Goal: Task Accomplishment & Management: Complete application form

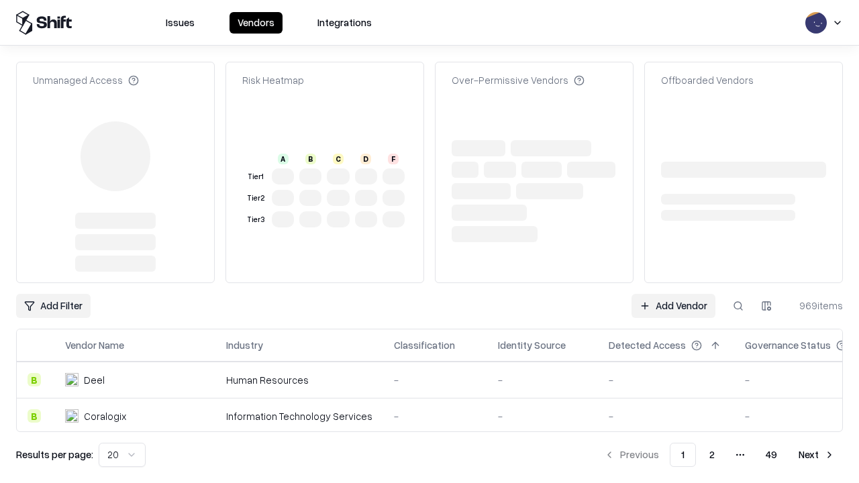
click at [673, 294] on link "Add Vendor" at bounding box center [673, 306] width 84 height 24
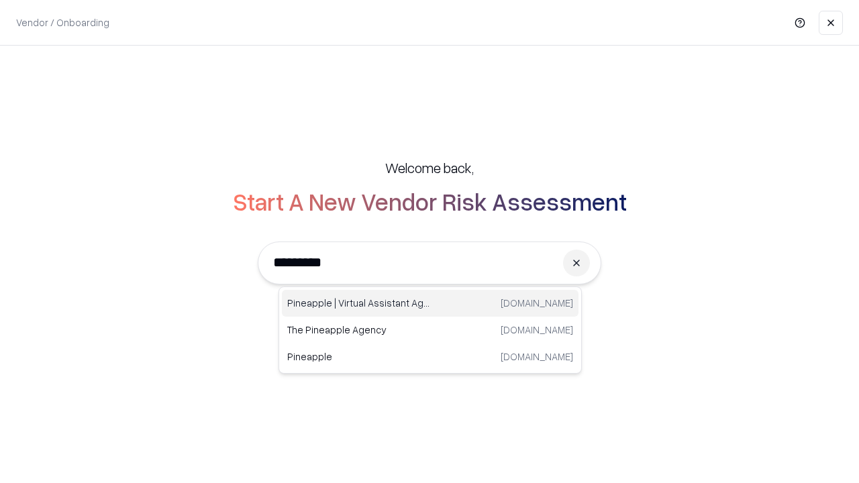
click at [430, 303] on div "Pineapple | Virtual Assistant Agency [DOMAIN_NAME]" at bounding box center [430, 303] width 297 height 27
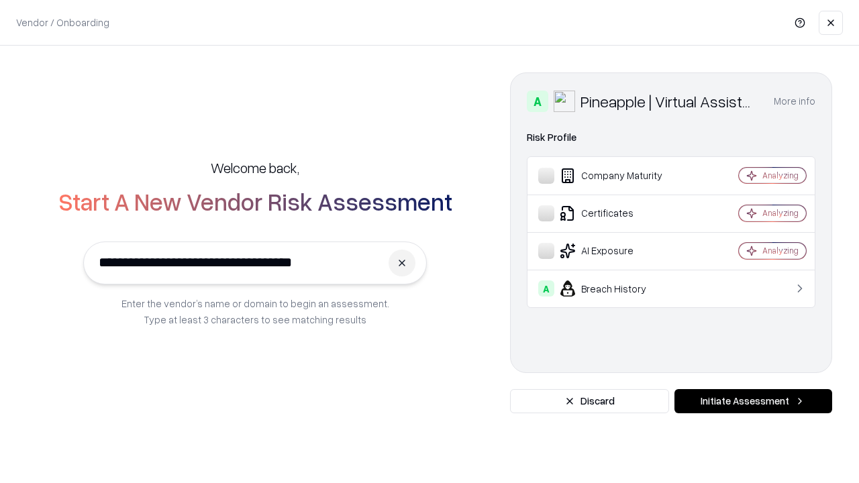
type input "**********"
click at [753, 401] on button "Initiate Assessment" at bounding box center [753, 401] width 158 height 24
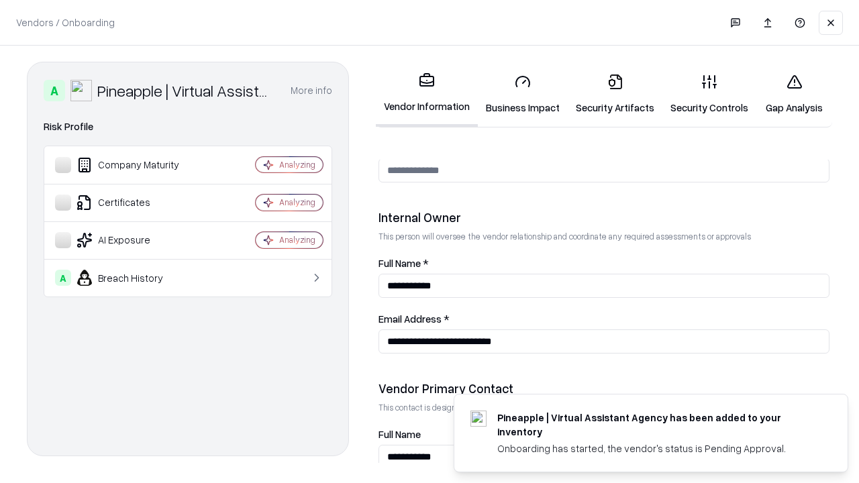
scroll to position [695, 0]
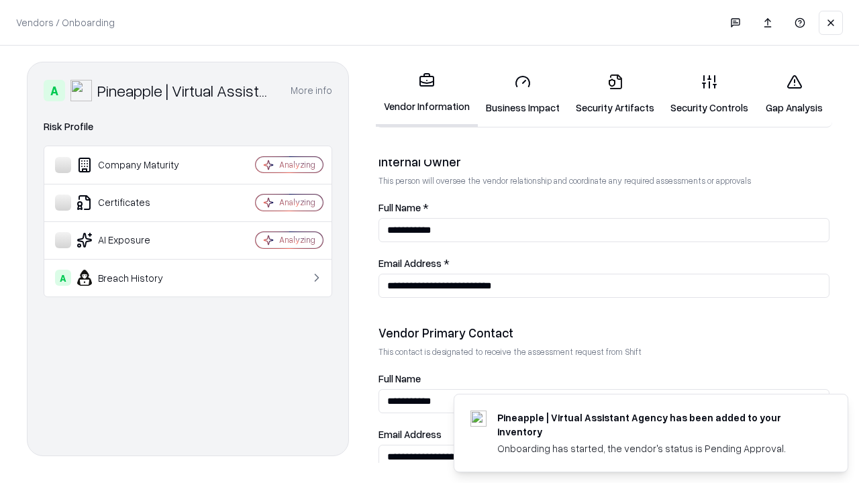
click at [523, 94] on link "Business Impact" at bounding box center [523, 94] width 90 height 62
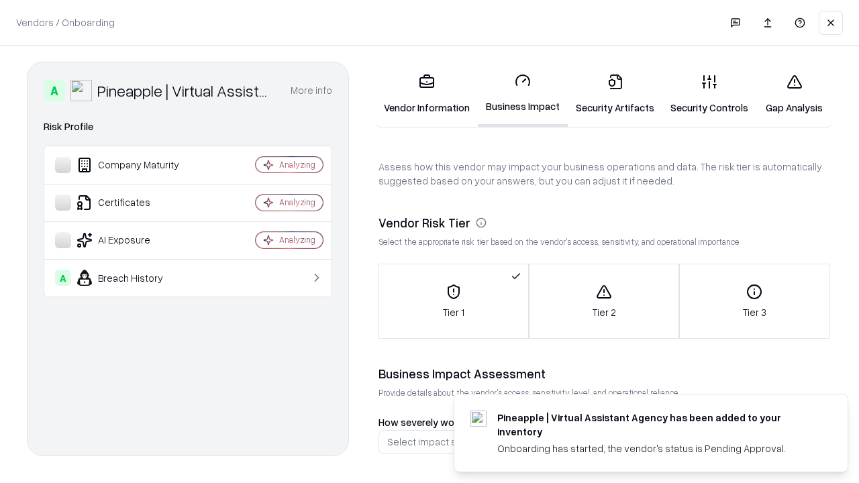
click at [615, 94] on link "Security Artifacts" at bounding box center [615, 94] width 95 height 62
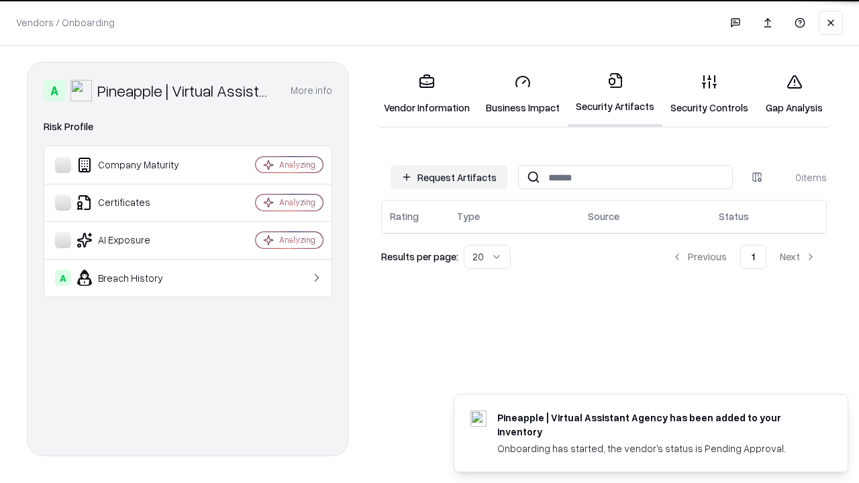
click at [449, 176] on button "Request Artifacts" at bounding box center [448, 177] width 117 height 24
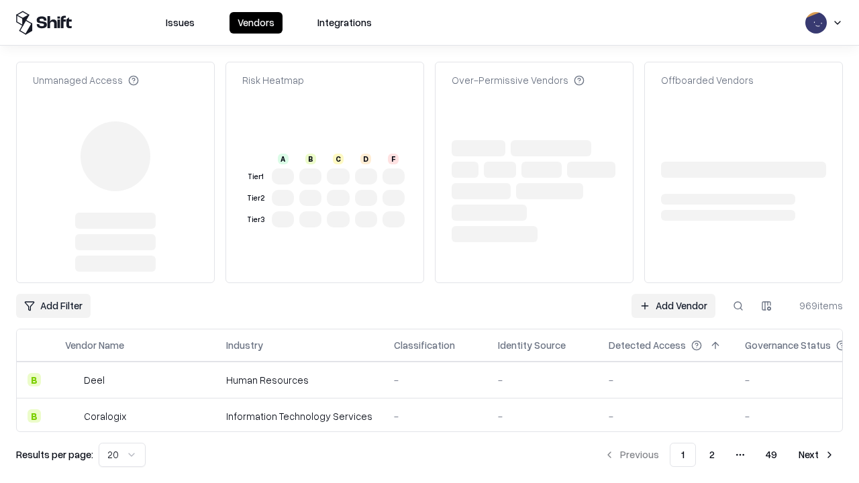
click at [673, 294] on link "Add Vendor" at bounding box center [673, 306] width 84 height 24
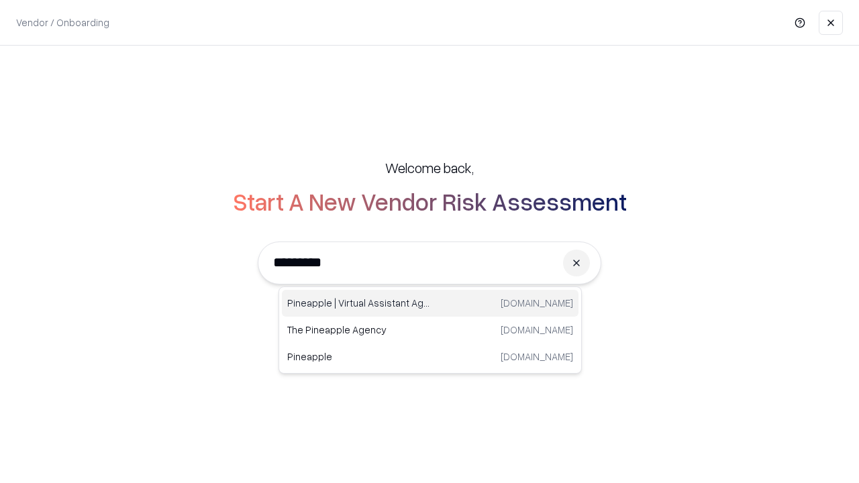
click at [430, 303] on div "Pineapple | Virtual Assistant Agency [DOMAIN_NAME]" at bounding box center [430, 303] width 297 height 27
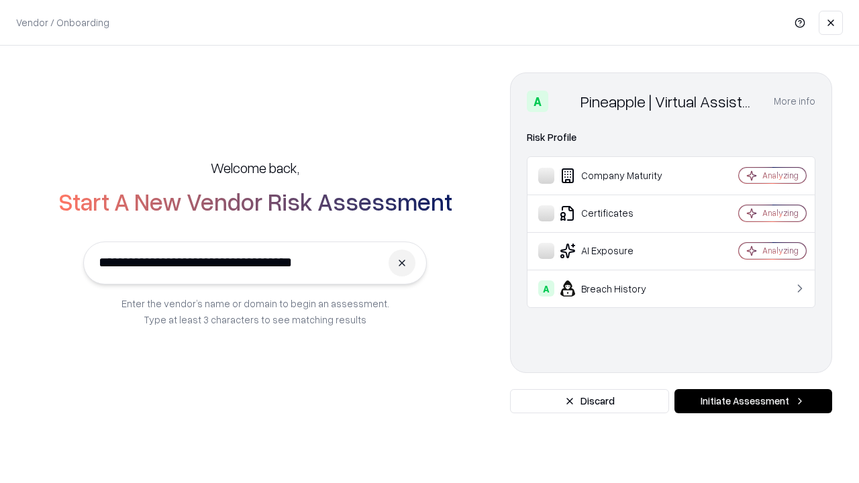
type input "**********"
click at [753, 401] on button "Initiate Assessment" at bounding box center [753, 401] width 158 height 24
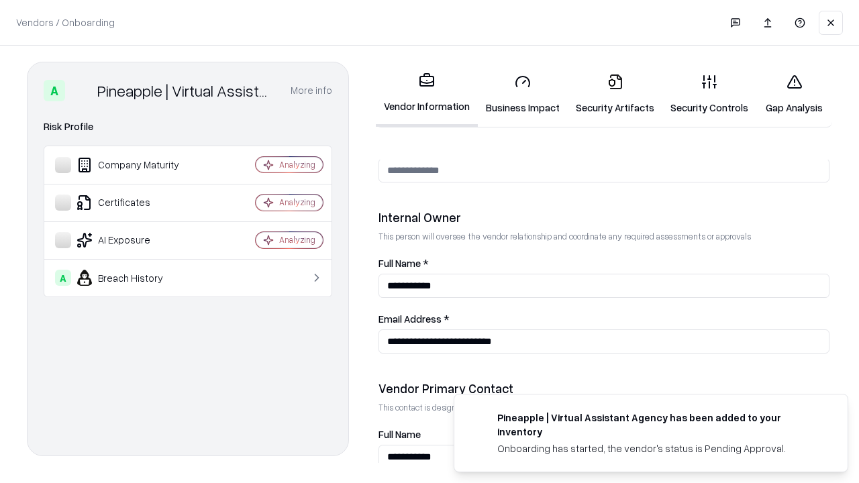
scroll to position [695, 0]
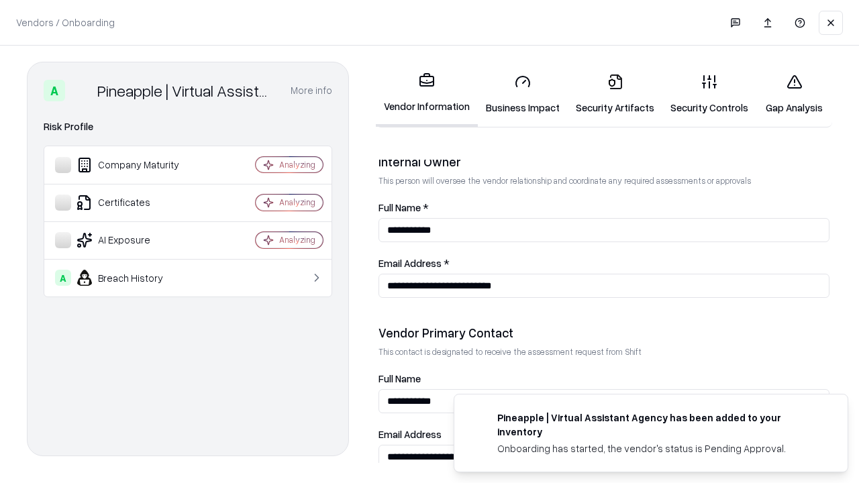
click at [794, 94] on link "Gap Analysis" at bounding box center [794, 94] width 76 height 62
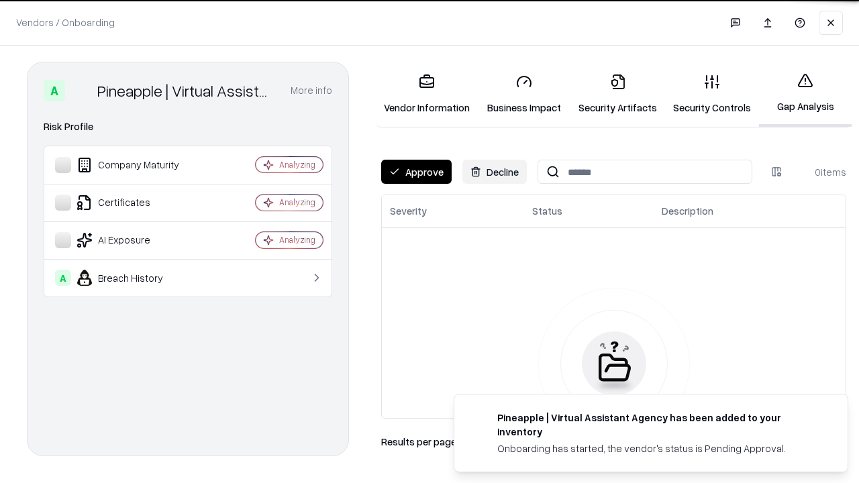
click at [416, 172] on button "Approve" at bounding box center [416, 172] width 70 height 24
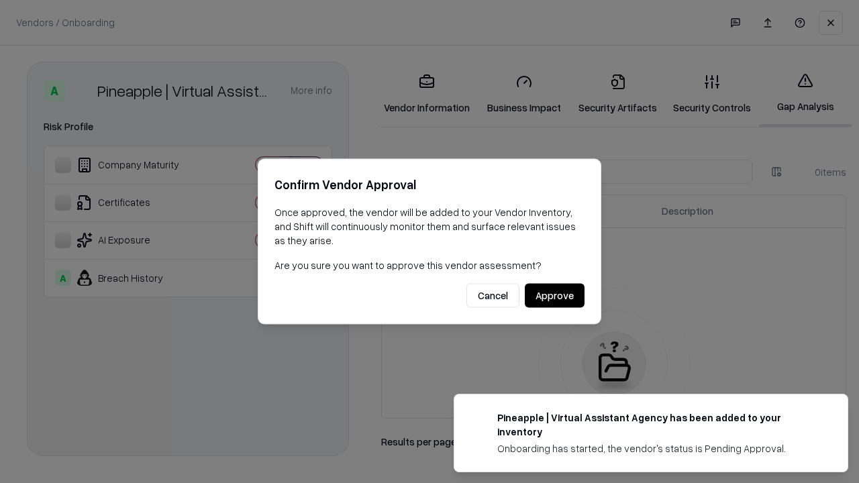
click at [554, 295] on button "Approve" at bounding box center [555, 296] width 60 height 24
